Goal: Information Seeking & Learning: Learn about a topic

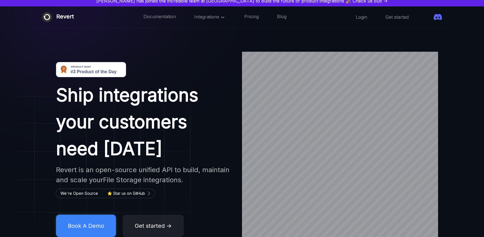
scroll to position [0, 0]
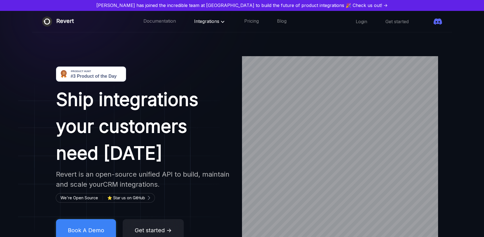
click at [219, 21] on icon at bounding box center [222, 21] width 7 height 7
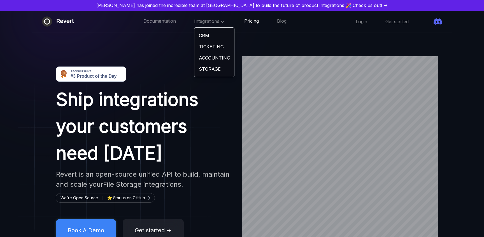
click at [244, 24] on link "Pricing" at bounding box center [251, 21] width 15 height 7
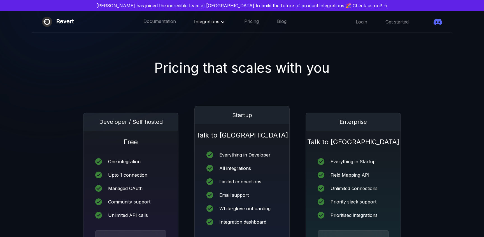
click at [195, 22] on span "Integrations" at bounding box center [210, 22] width 32 height 6
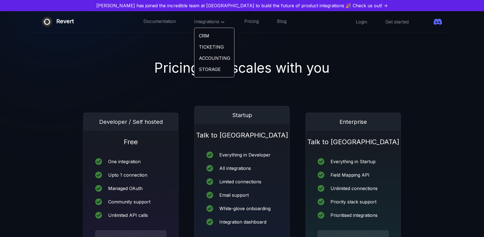
click at [194, 33] on link "CRM" at bounding box center [214, 35] width 40 height 11
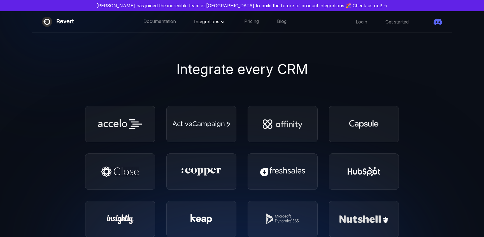
click at [201, 24] on span "Integrations" at bounding box center [210, 22] width 32 height 6
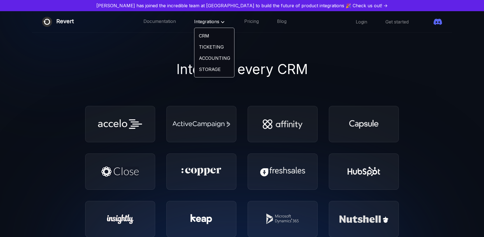
click at [206, 61] on link "ACCOUNTING" at bounding box center [214, 58] width 40 height 11
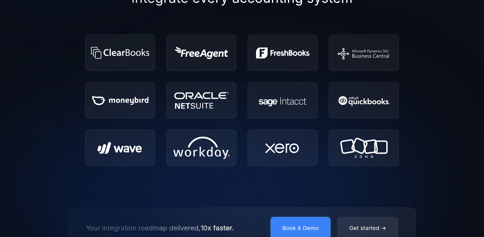
scroll to position [72, 0]
